Goal: Browse casually

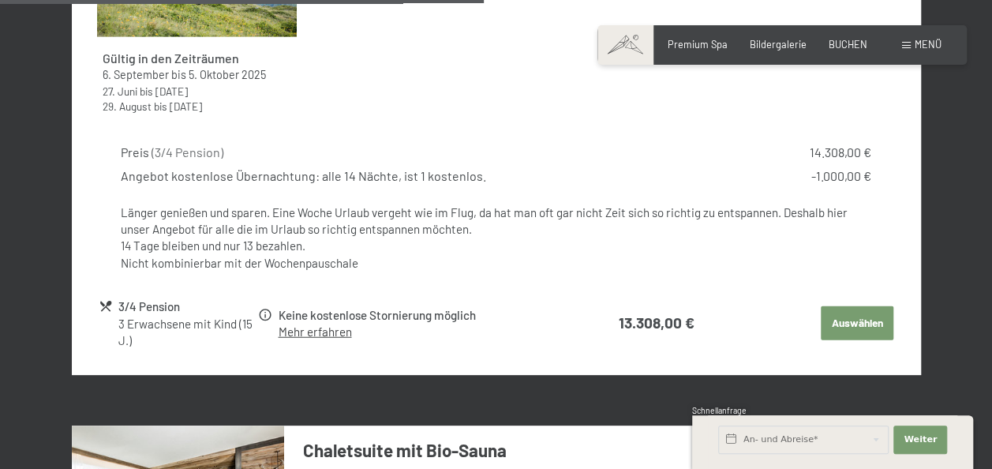
click at [785, 38] on div "Buchen Anfragen Premium Spa Bildergalerie BUCHEN Menü DE IT EN Gutschein Bilder…" at bounding box center [782, 45] width 319 height 14
click at [780, 42] on span "Bildergalerie" at bounding box center [778, 42] width 57 height 13
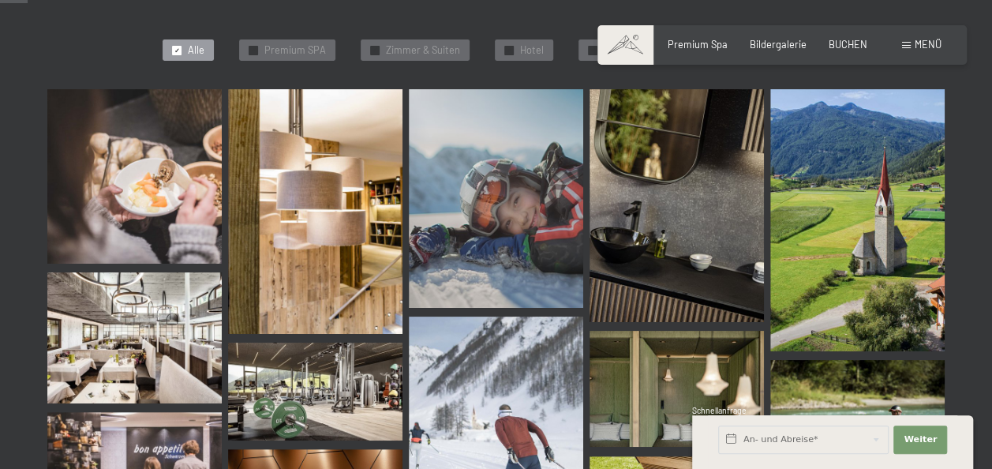
scroll to position [392, 0]
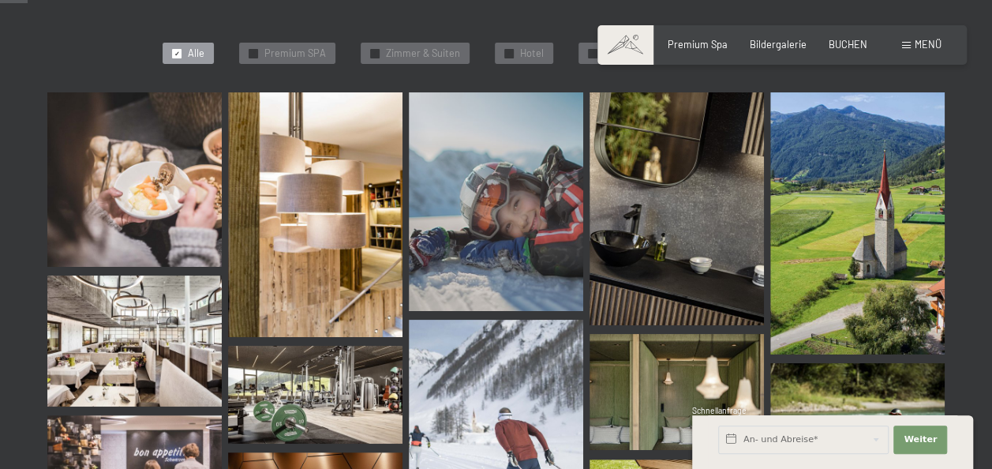
click at [127, 213] on img at bounding box center [134, 179] width 174 height 174
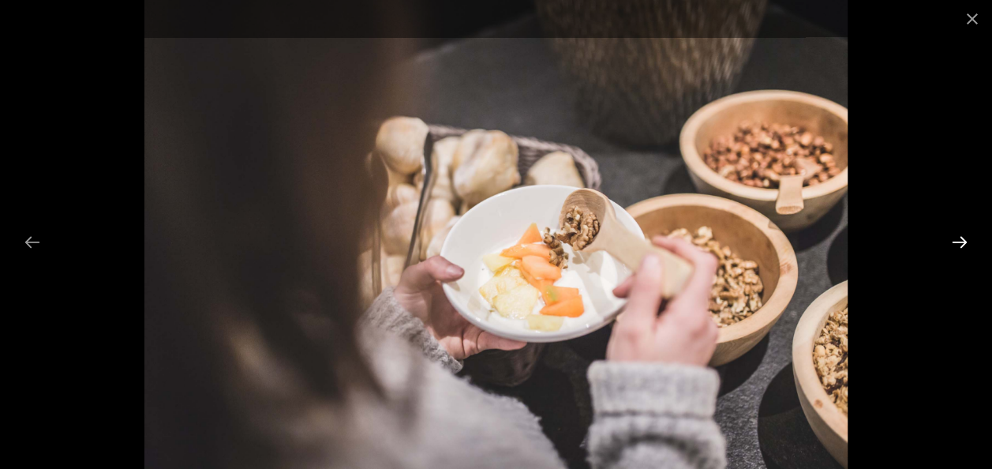
click at [954, 245] on button "Next slide" at bounding box center [959, 242] width 33 height 31
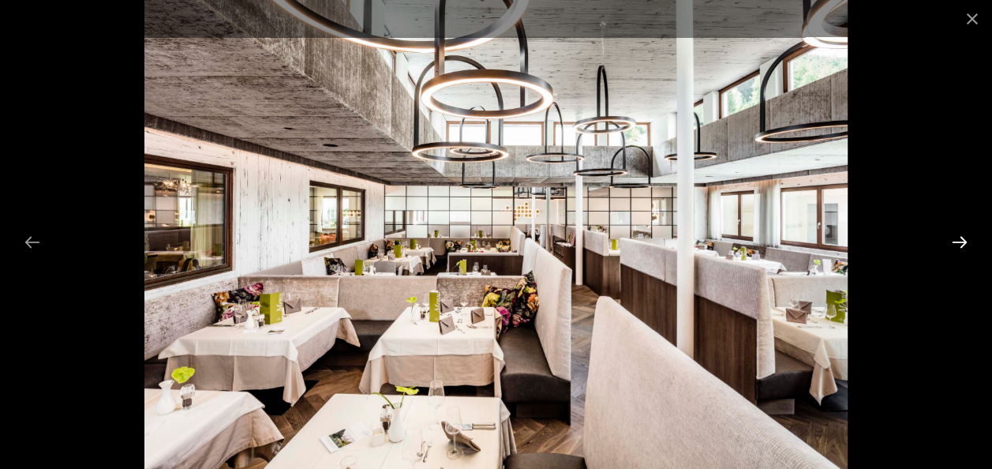
click at [954, 245] on button "Next slide" at bounding box center [959, 242] width 33 height 31
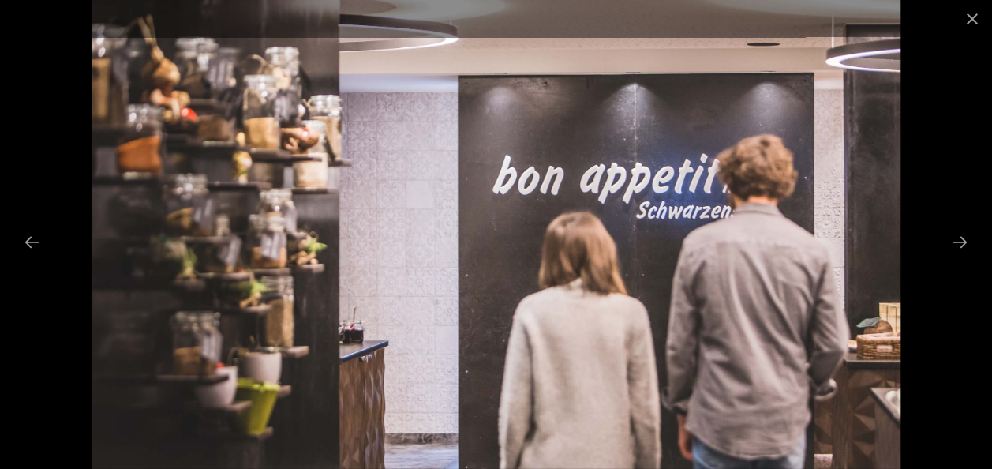
drag, startPoint x: 963, startPoint y: 246, endPoint x: 957, endPoint y: 275, distance: 28.9
click at [957, 275] on div at bounding box center [496, 234] width 992 height 469
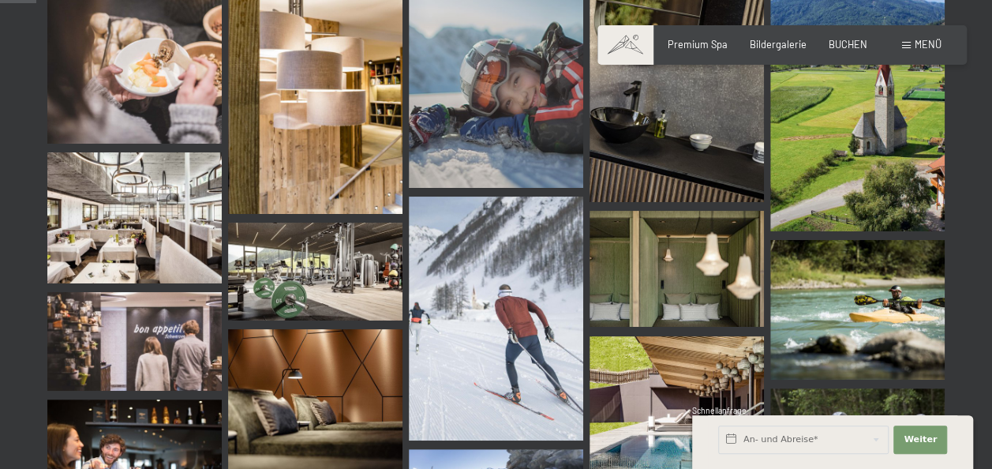
scroll to position [514, 0]
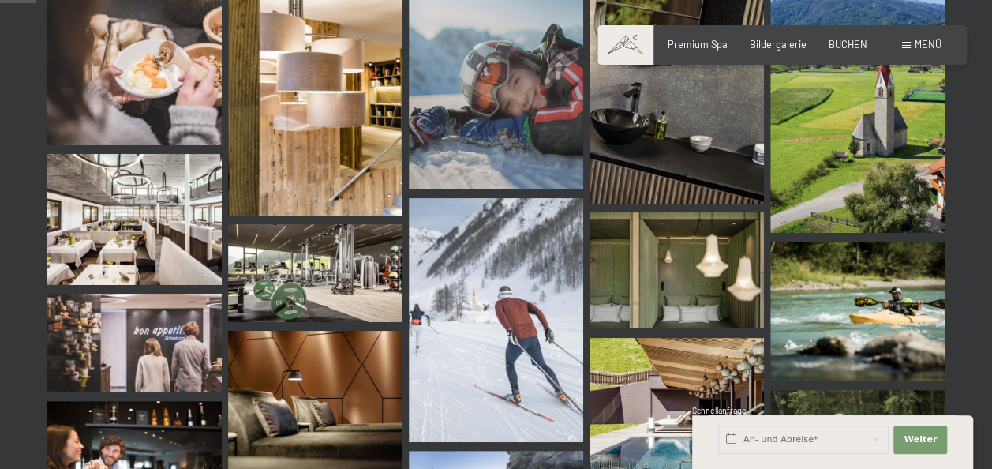
click at [335, 270] on img at bounding box center [315, 273] width 174 height 98
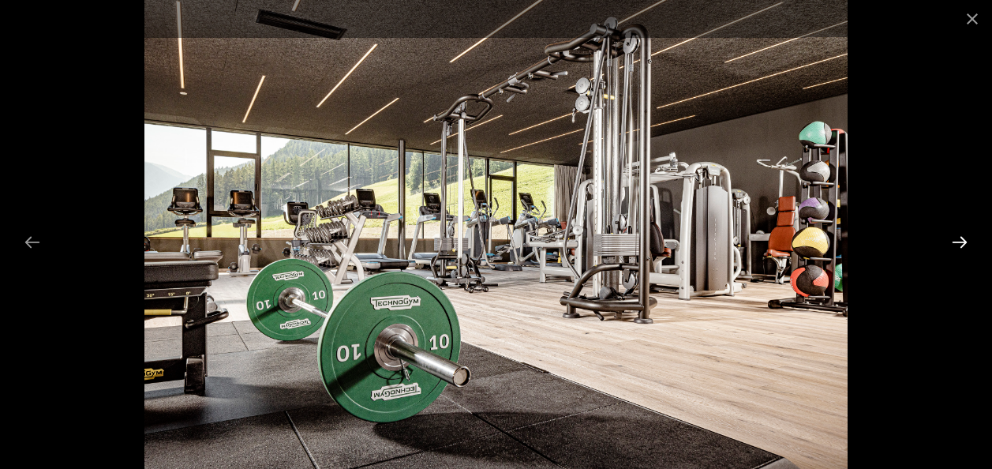
click at [960, 239] on button "Next slide" at bounding box center [959, 242] width 33 height 31
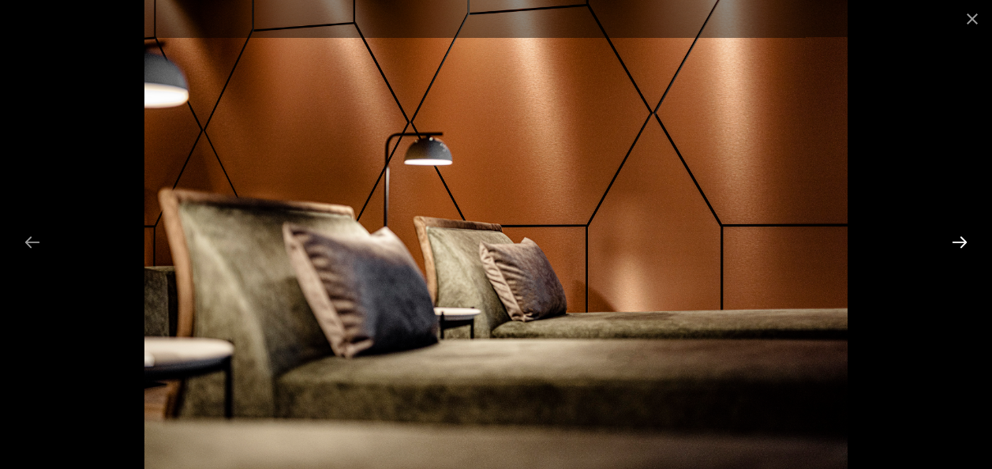
click at [960, 239] on button "Next slide" at bounding box center [959, 242] width 33 height 31
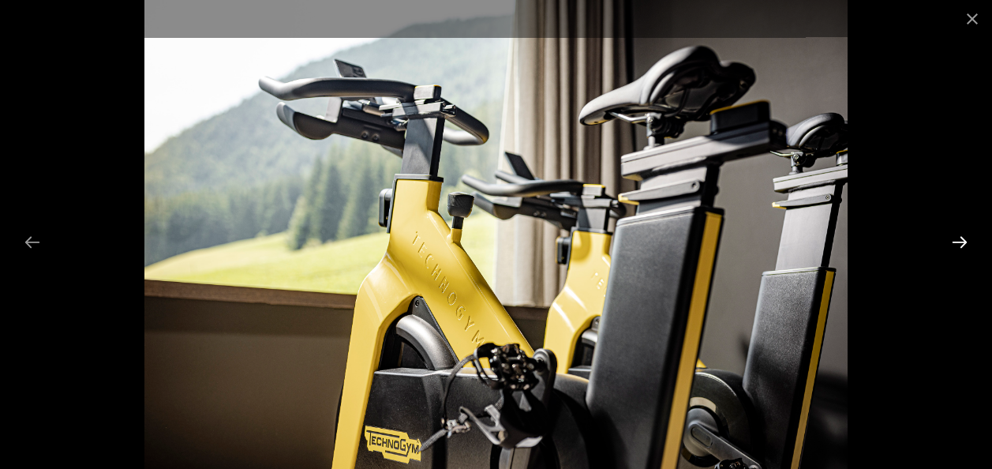
click at [960, 239] on button "Next slide" at bounding box center [959, 242] width 33 height 31
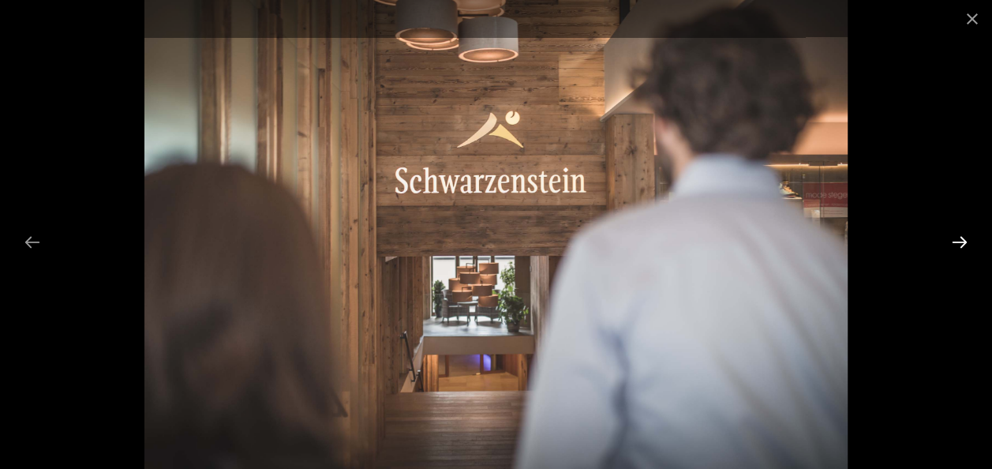
click at [960, 239] on button "Next slide" at bounding box center [959, 242] width 33 height 31
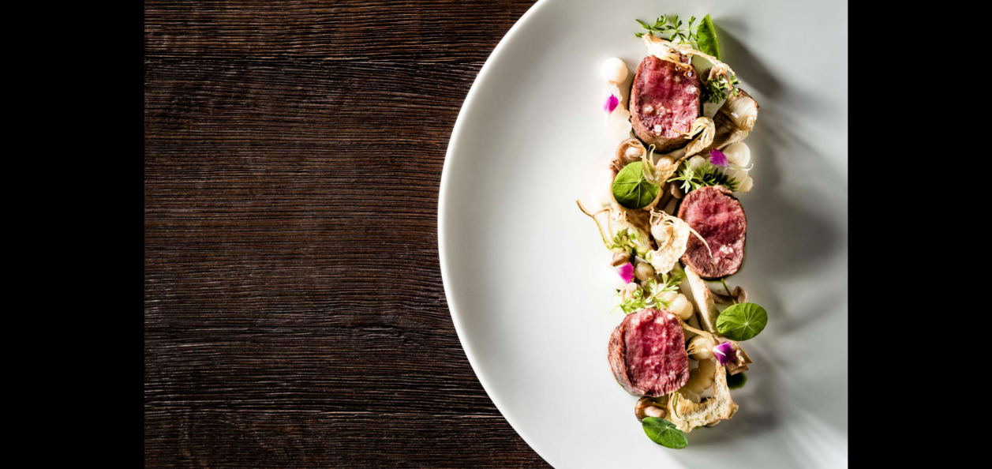
click at [960, 239] on button "Next slide" at bounding box center [967, 242] width 33 height 31
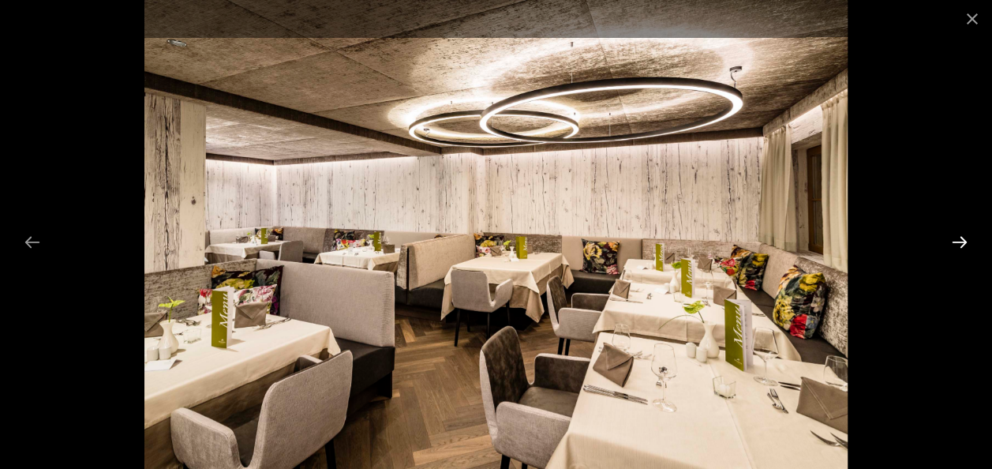
click at [960, 239] on button "Next slide" at bounding box center [959, 242] width 33 height 31
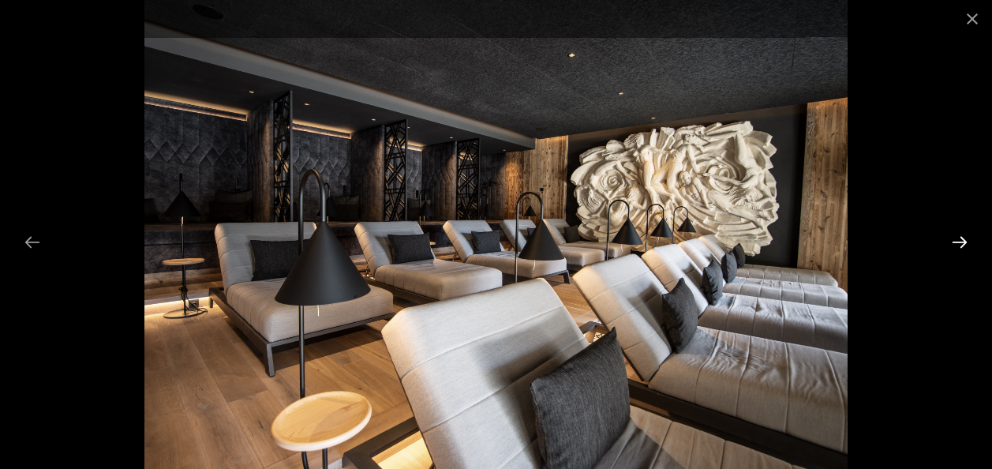
click at [959, 239] on button "Next slide" at bounding box center [959, 242] width 33 height 31
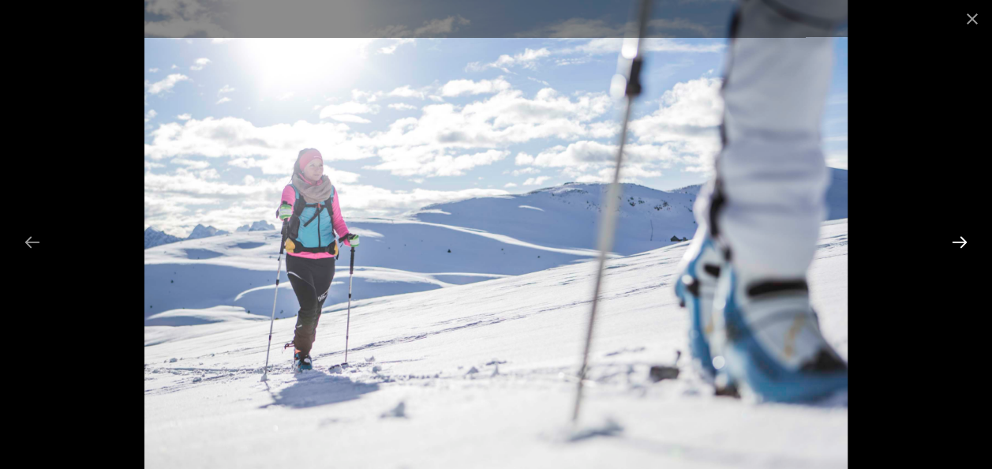
click at [959, 239] on button "Next slide" at bounding box center [959, 242] width 33 height 31
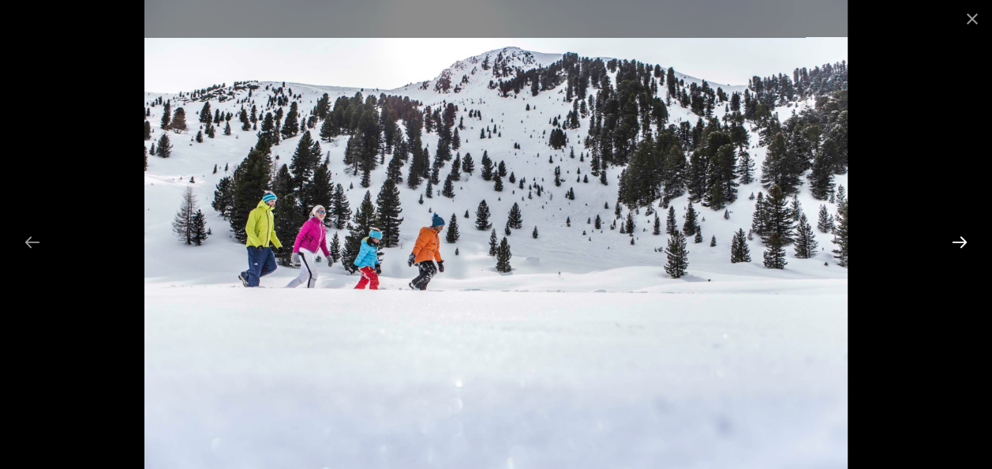
click at [959, 239] on button "Next slide" at bounding box center [959, 242] width 33 height 31
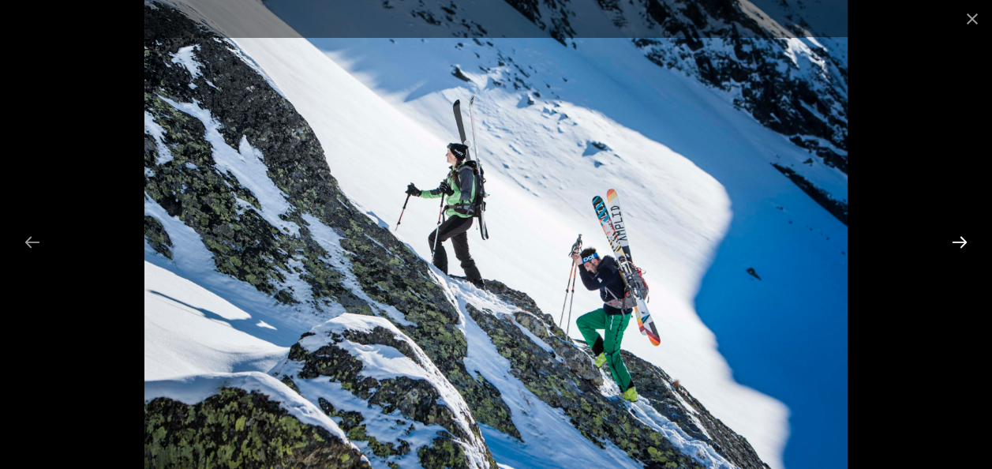
click at [959, 239] on button "Next slide" at bounding box center [959, 242] width 33 height 31
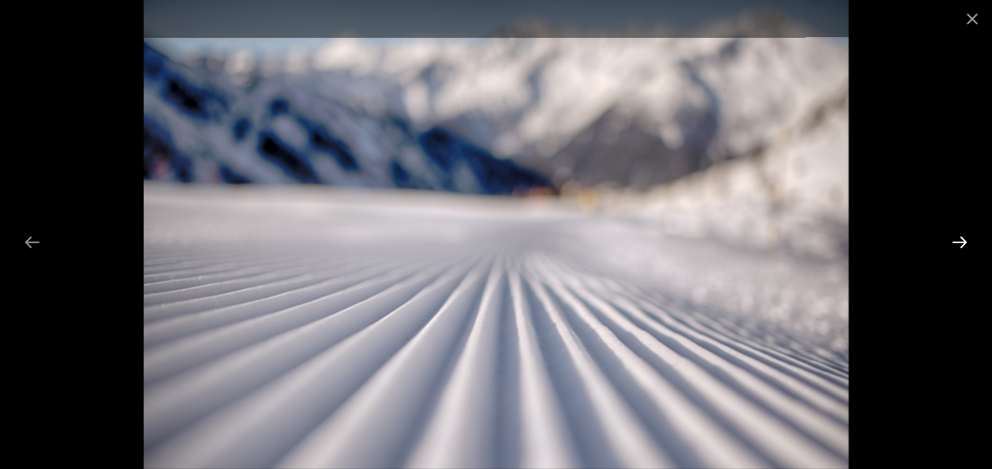
click at [959, 239] on button "Next slide" at bounding box center [959, 242] width 33 height 31
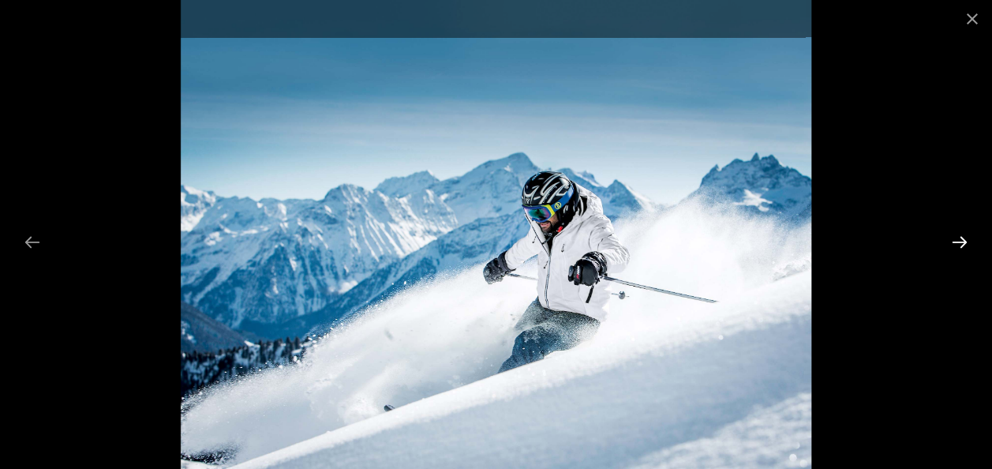
click at [959, 239] on button "Next slide" at bounding box center [959, 242] width 33 height 31
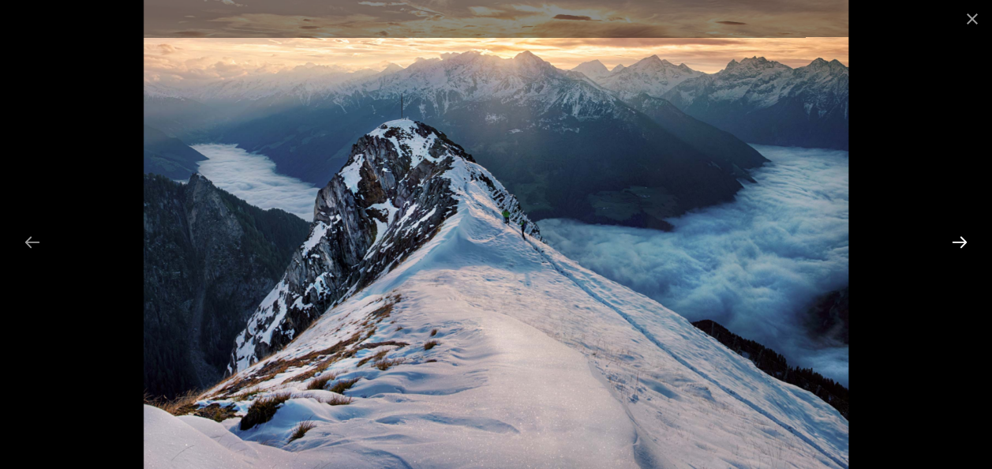
click at [959, 239] on button "Next slide" at bounding box center [959, 242] width 33 height 31
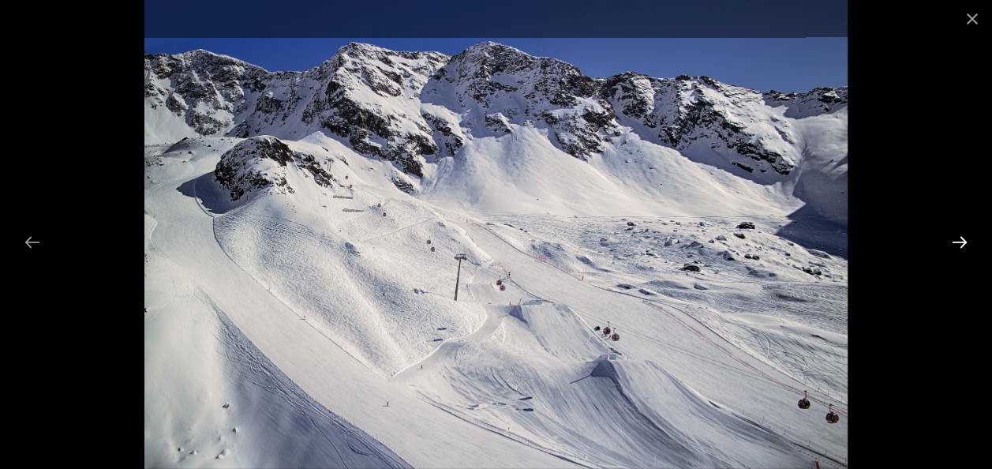
click at [959, 239] on button "Next slide" at bounding box center [959, 242] width 33 height 31
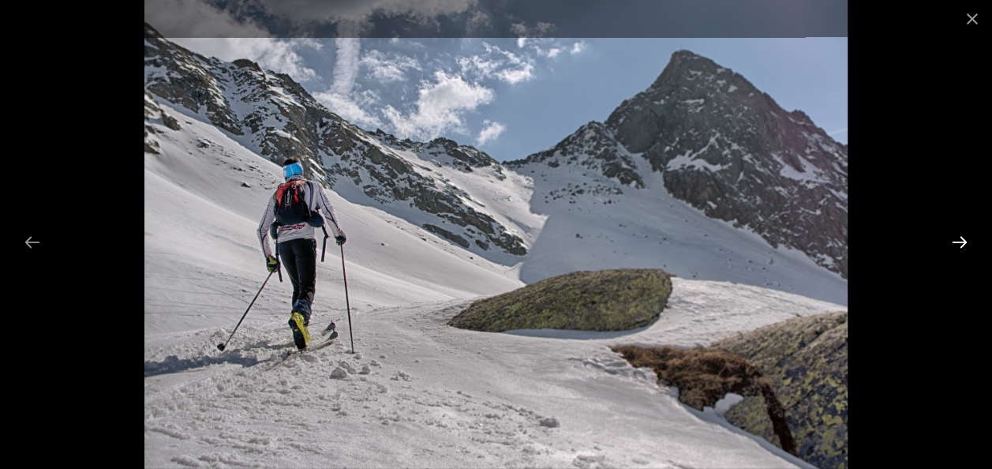
click at [959, 239] on button "Next slide" at bounding box center [959, 242] width 33 height 31
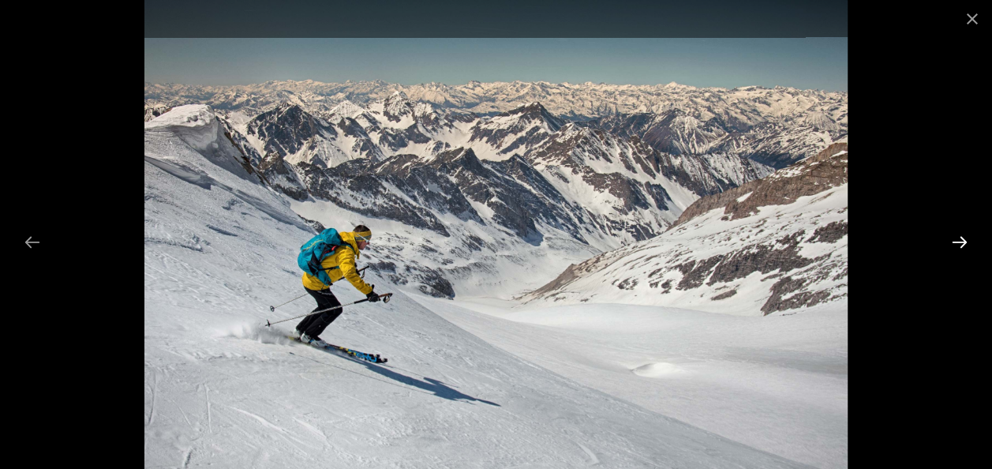
click at [959, 239] on button "Next slide" at bounding box center [959, 242] width 33 height 31
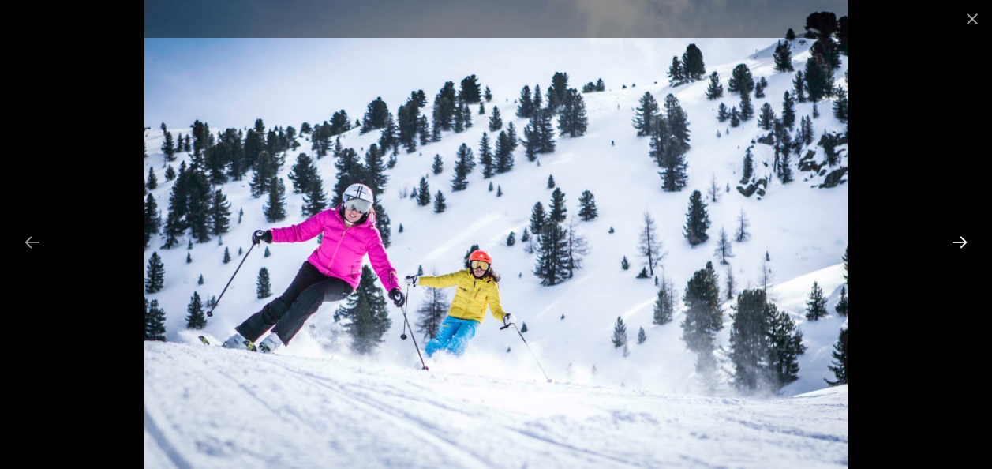
click at [959, 239] on button "Next slide" at bounding box center [959, 242] width 33 height 31
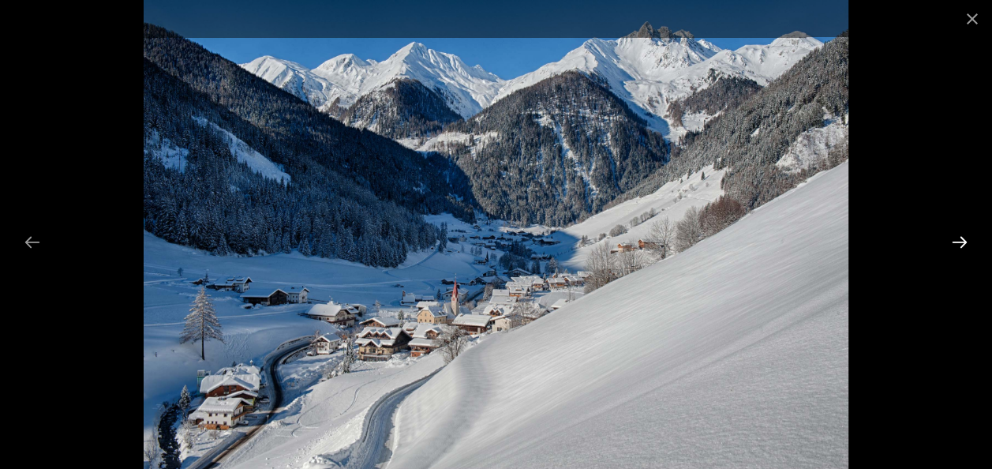
click at [959, 239] on button "Next slide" at bounding box center [959, 242] width 33 height 31
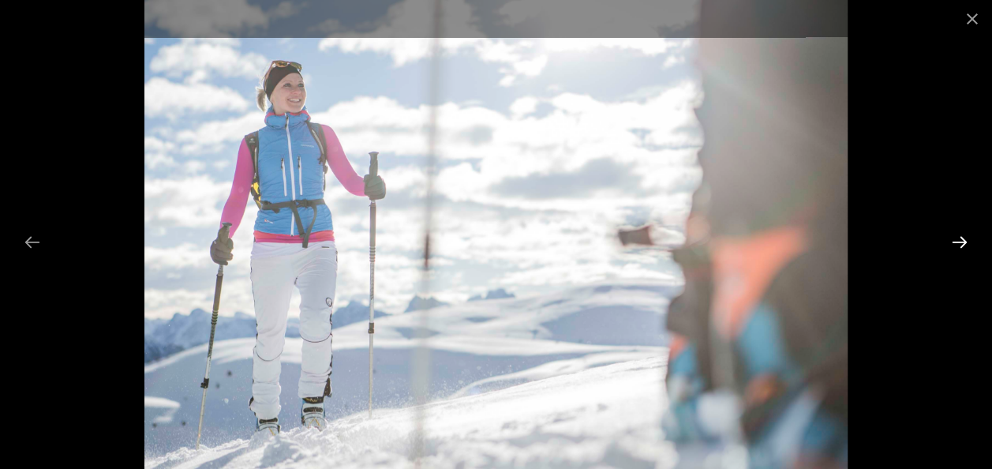
click at [959, 239] on button "Next slide" at bounding box center [959, 242] width 33 height 31
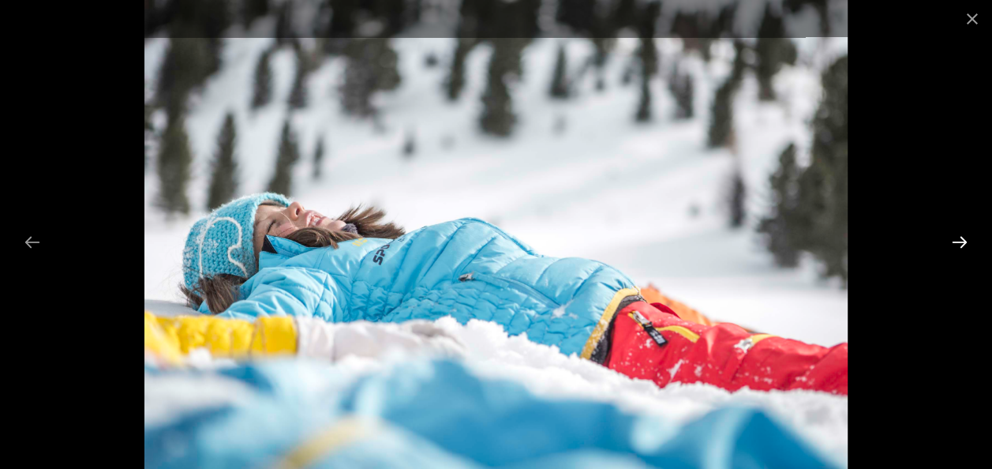
click at [959, 239] on button "Next slide" at bounding box center [959, 242] width 33 height 31
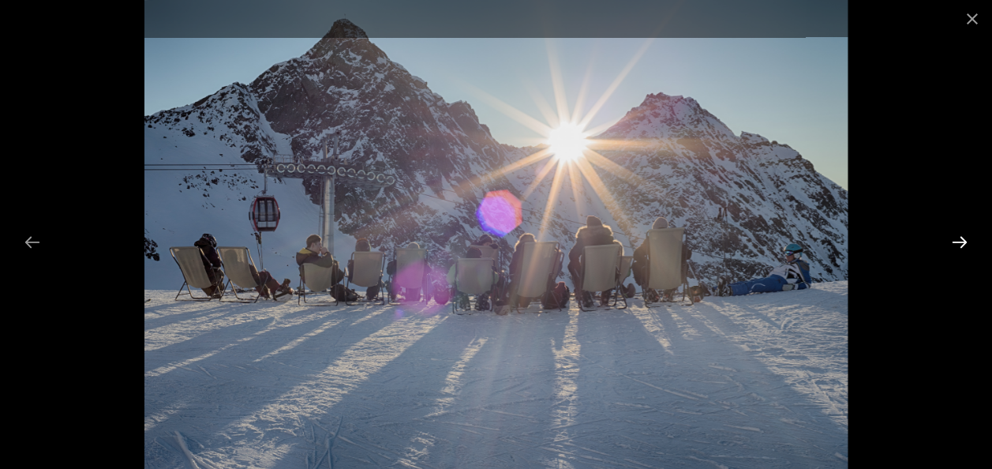
click at [959, 239] on button "Next slide" at bounding box center [959, 242] width 33 height 31
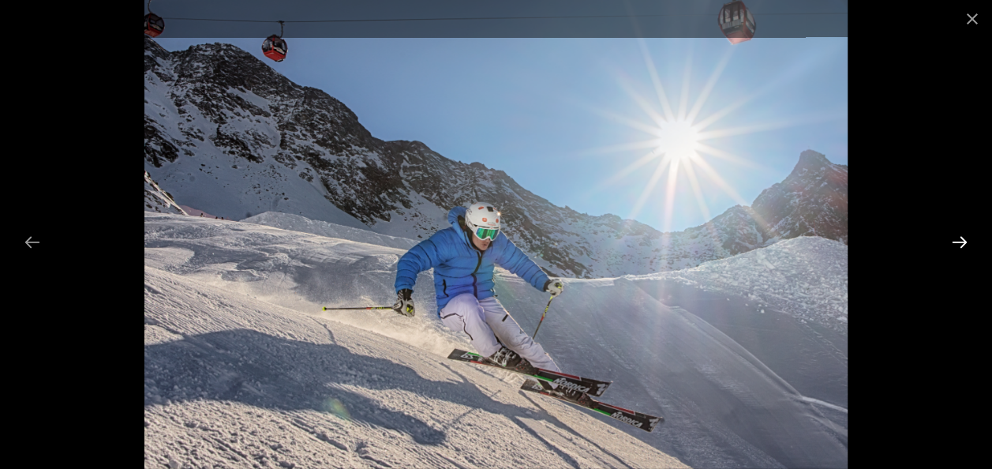
click at [959, 239] on button "Next slide" at bounding box center [959, 242] width 33 height 31
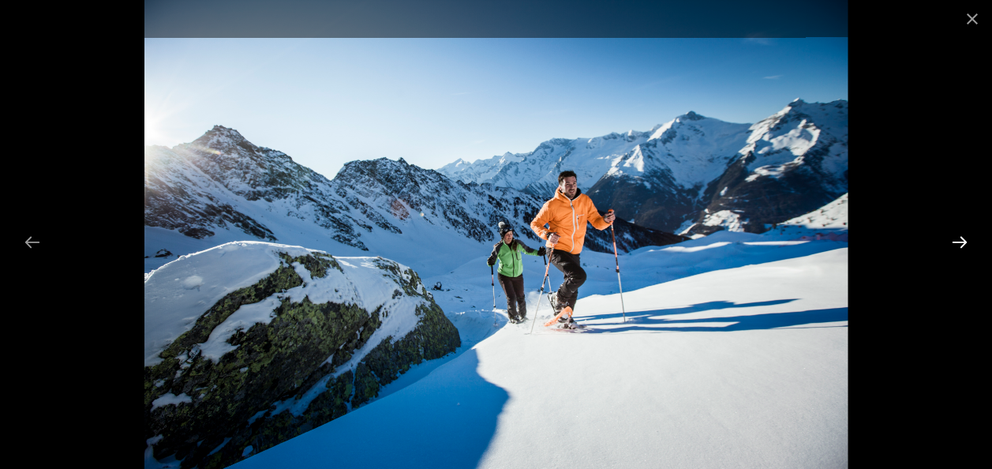
click at [959, 239] on button "Next slide" at bounding box center [959, 242] width 33 height 31
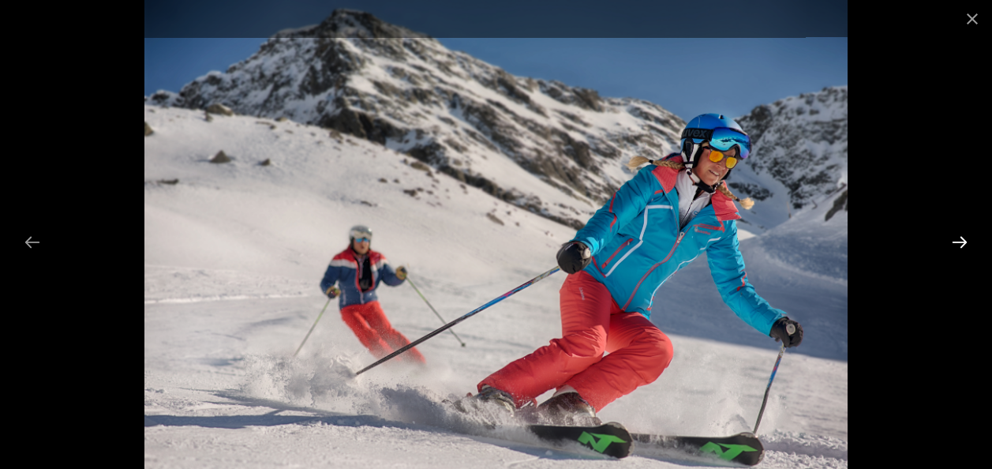
click at [959, 239] on button "Next slide" at bounding box center [959, 242] width 33 height 31
